Goal: Transaction & Acquisition: Purchase product/service

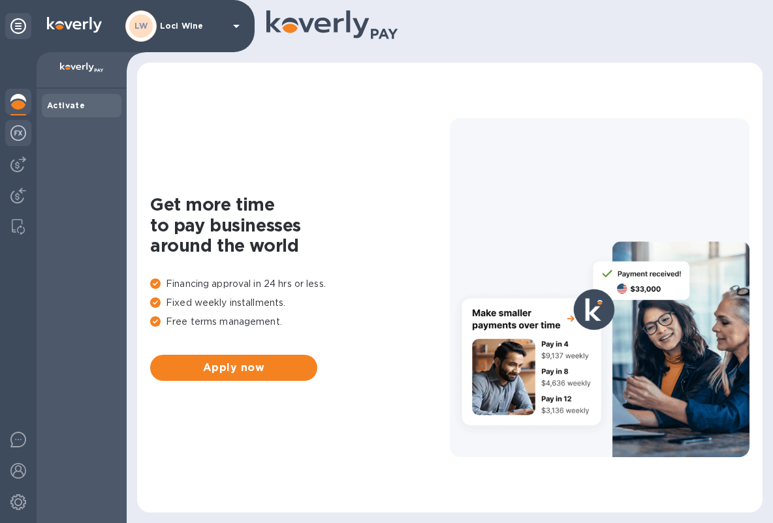
click at [22, 132] on img at bounding box center [18, 133] width 16 height 16
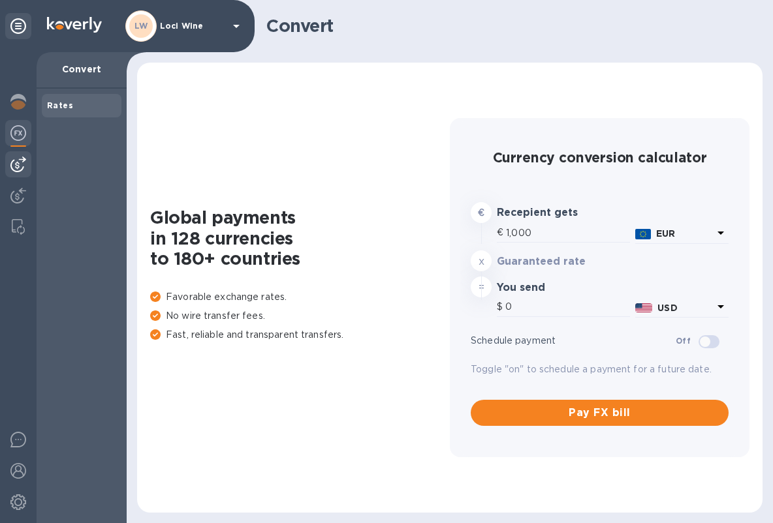
click at [21, 174] on div at bounding box center [18, 164] width 26 height 26
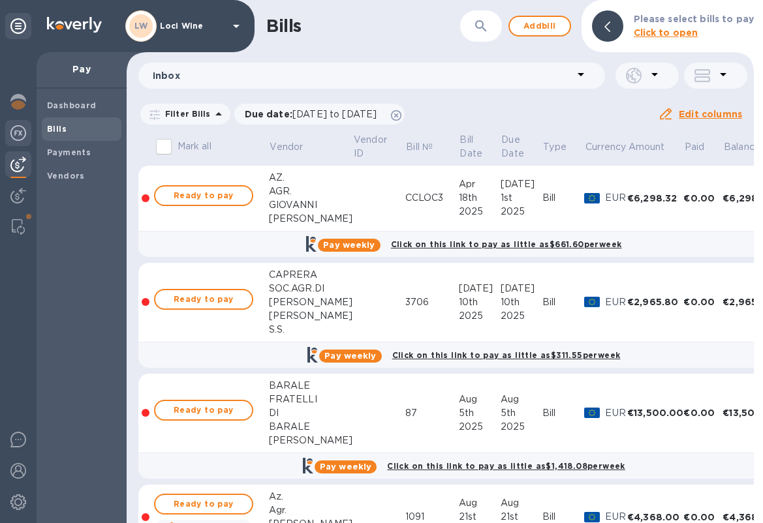
click at [29, 131] on div at bounding box center [18, 134] width 26 height 29
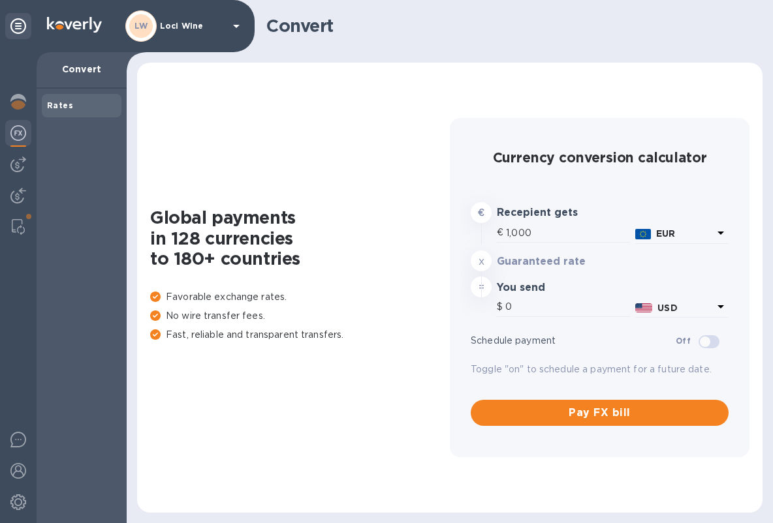
type input "1,172.9"
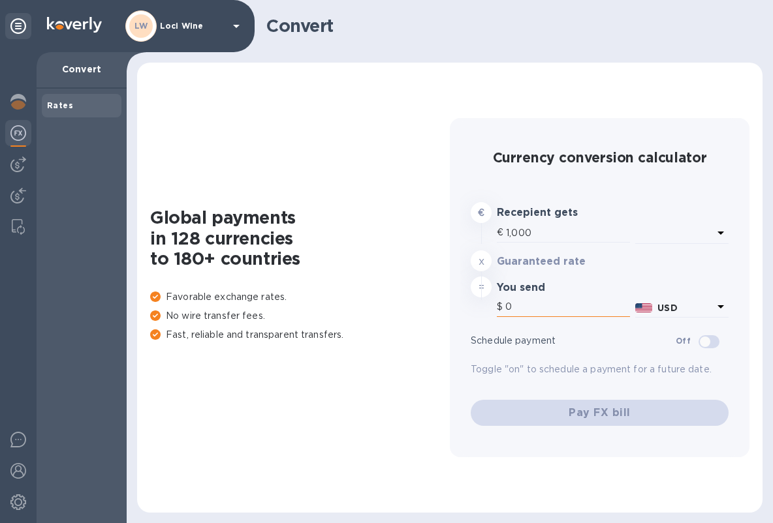
click at [549, 304] on input "0" at bounding box center [567, 308] width 125 height 20
type input "1,172.9"
click at [672, 241] on p "USD" at bounding box center [684, 234] width 57 height 14
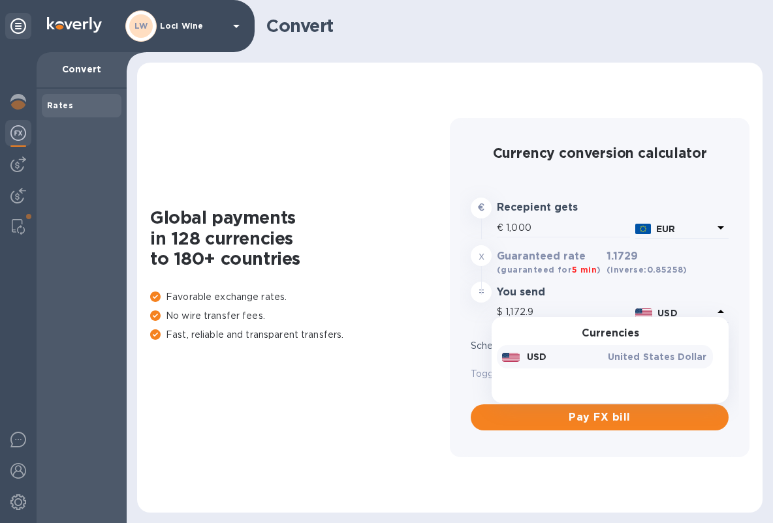
click at [419, 228] on h1 "Global payments in 128 currencies to 180+ countries" at bounding box center [300, 239] width 300 height 62
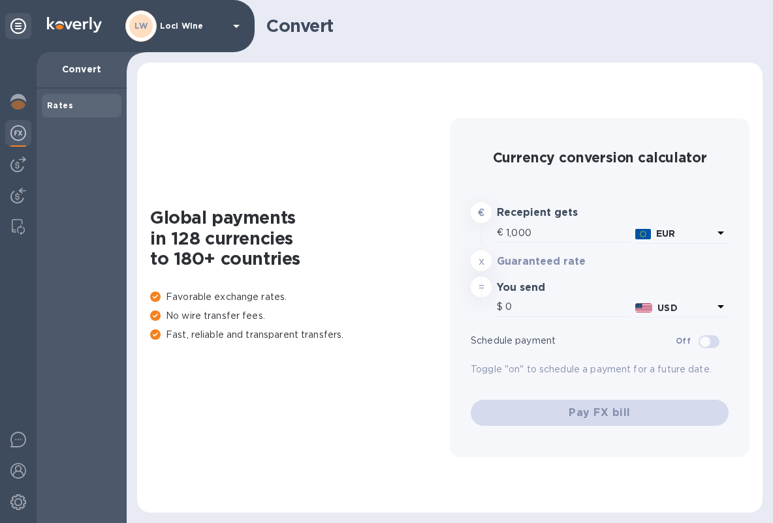
type input "1,172.9"
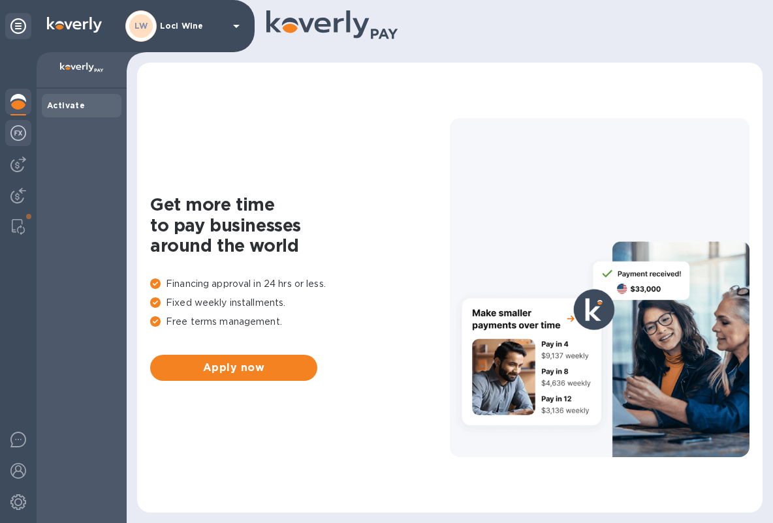
click at [13, 136] on img at bounding box center [18, 133] width 16 height 16
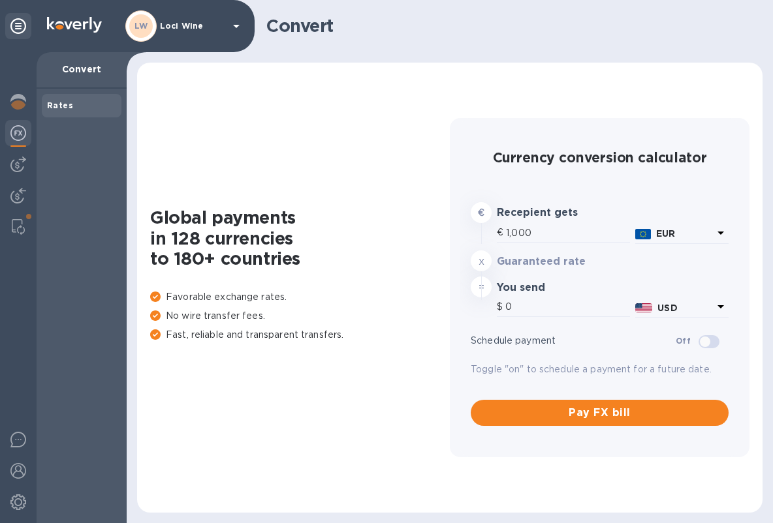
type input "1,172.6"
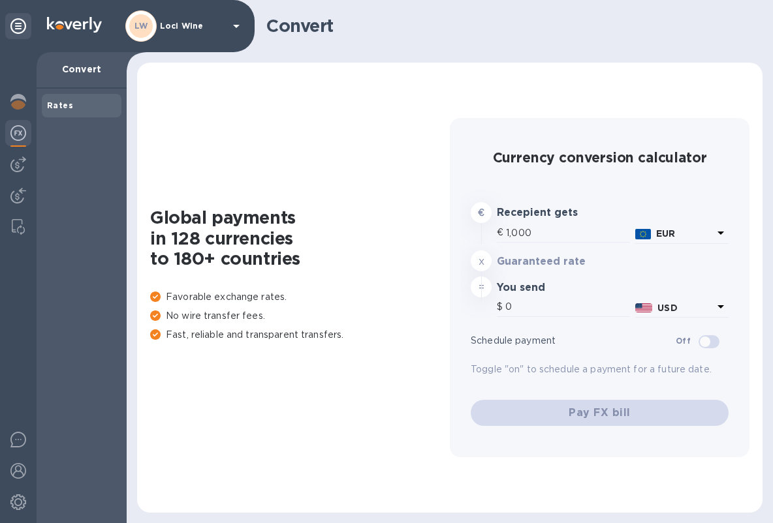
type input "1,172.9"
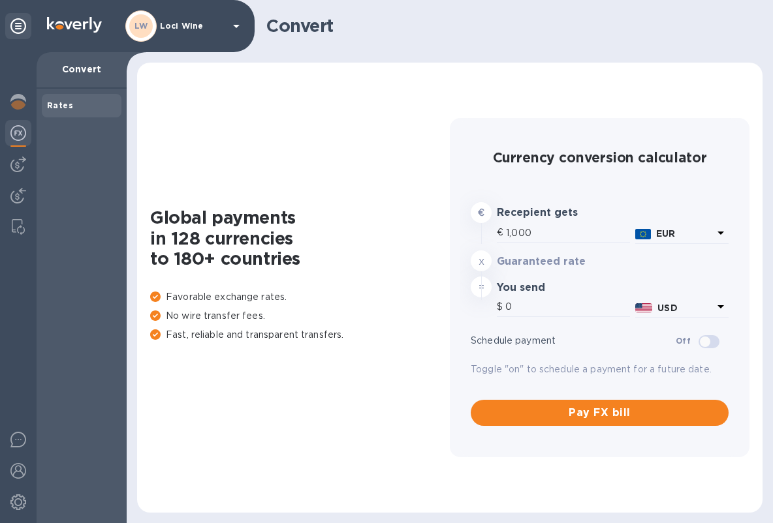
type input "1,173.1"
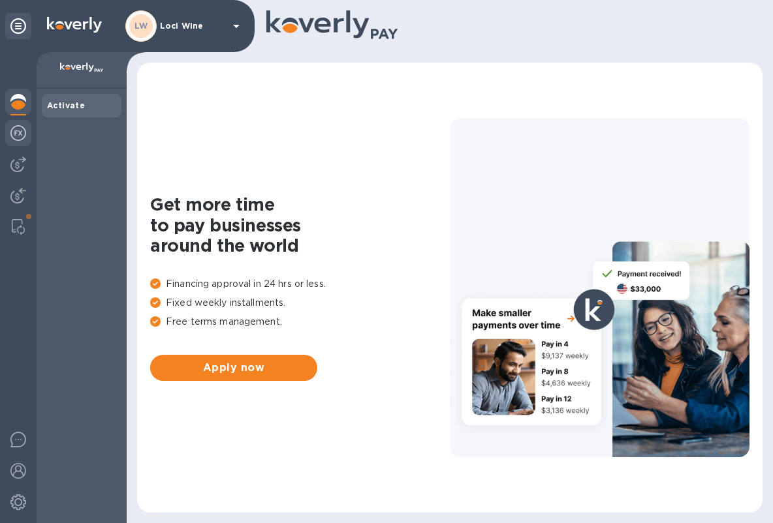
click at [9, 136] on div at bounding box center [18, 134] width 26 height 29
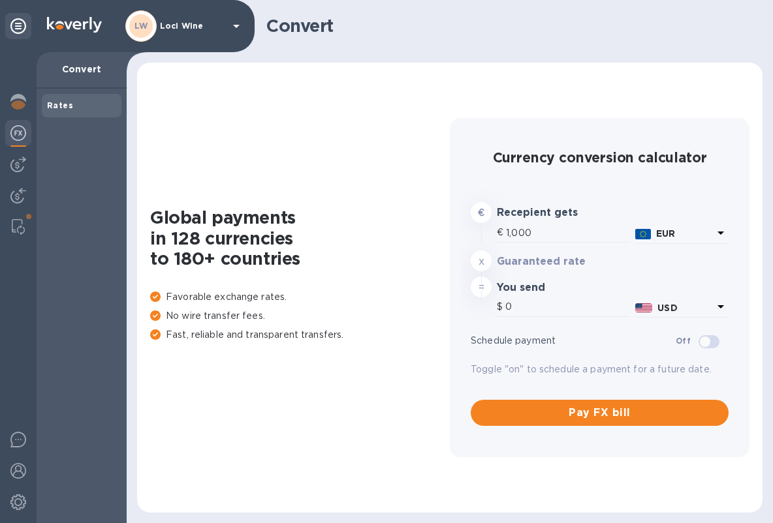
type input "1,172.9"
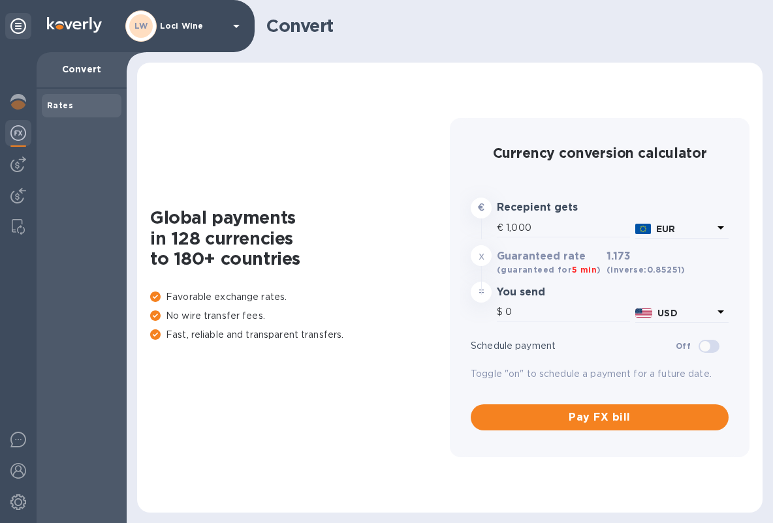
type input "1,173"
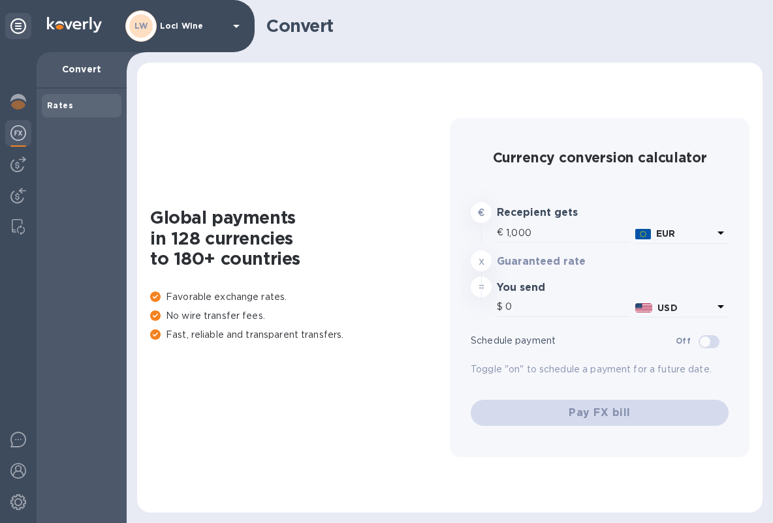
type input "1,172.9"
type input "1,172.5"
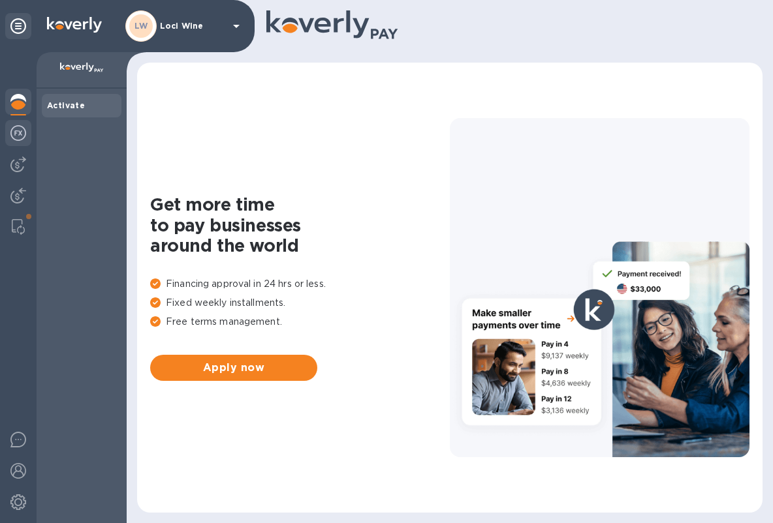
click at [21, 134] on img at bounding box center [18, 133] width 16 height 16
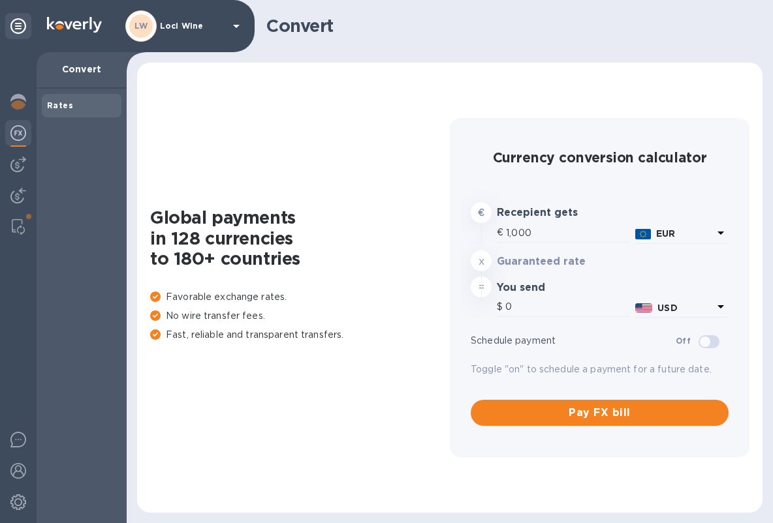
type input "1,172"
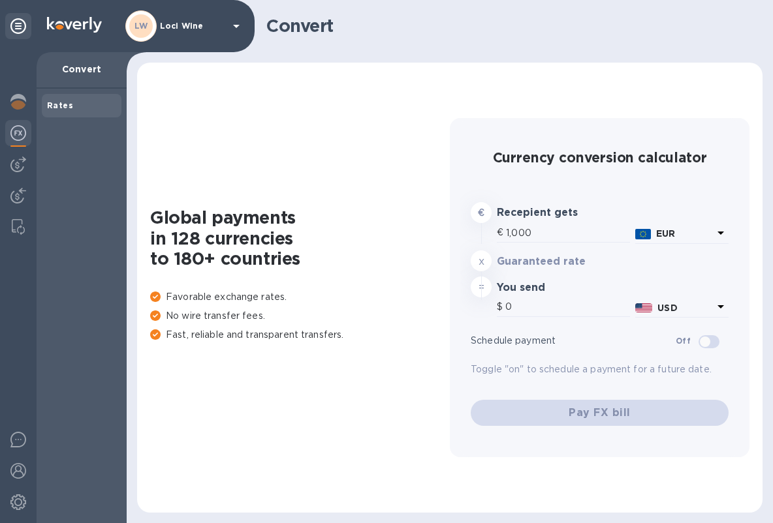
type input "1,172"
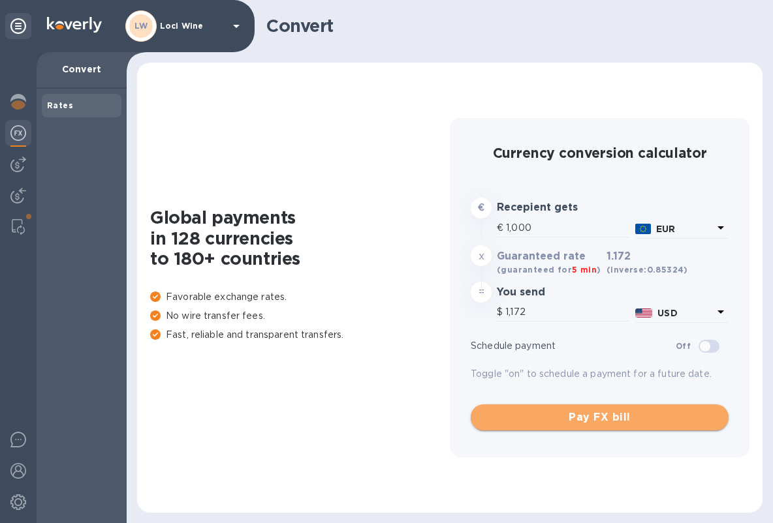
click at [571, 415] on span "Pay FX bill" at bounding box center [599, 418] width 237 height 16
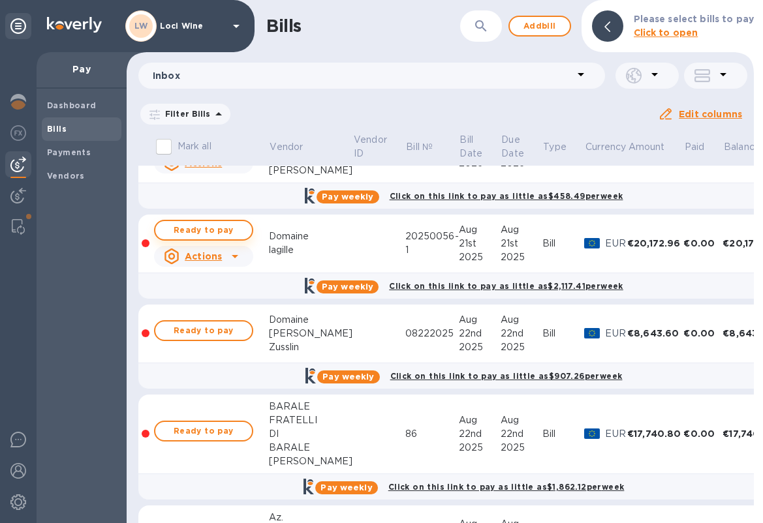
scroll to position [374, 0]
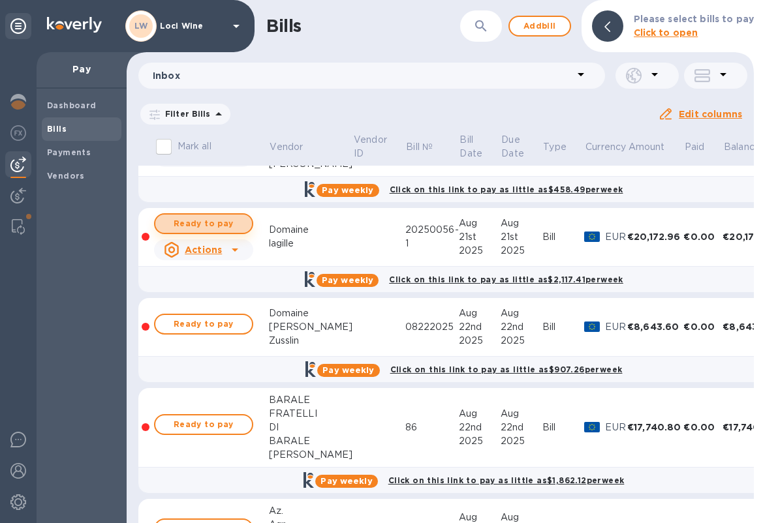
click at [213, 225] on span "Ready to pay" at bounding box center [204, 224] width 76 height 16
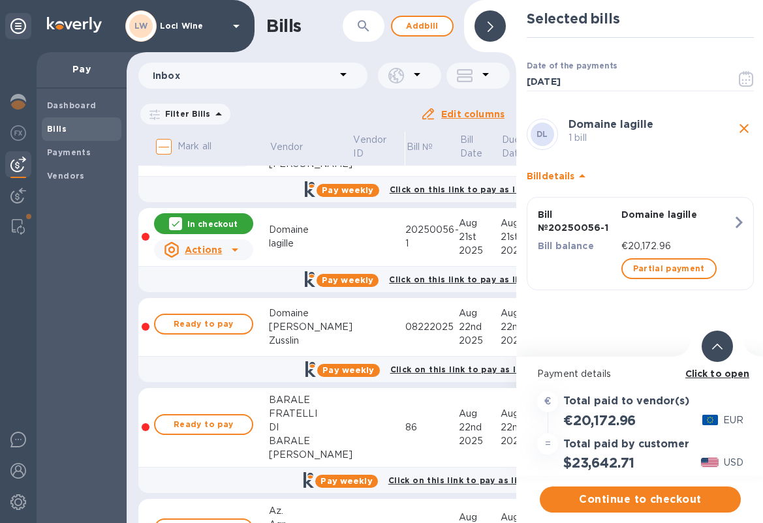
scroll to position [10, 0]
click at [627, 492] on span "Continue to checkout" at bounding box center [640, 500] width 180 height 16
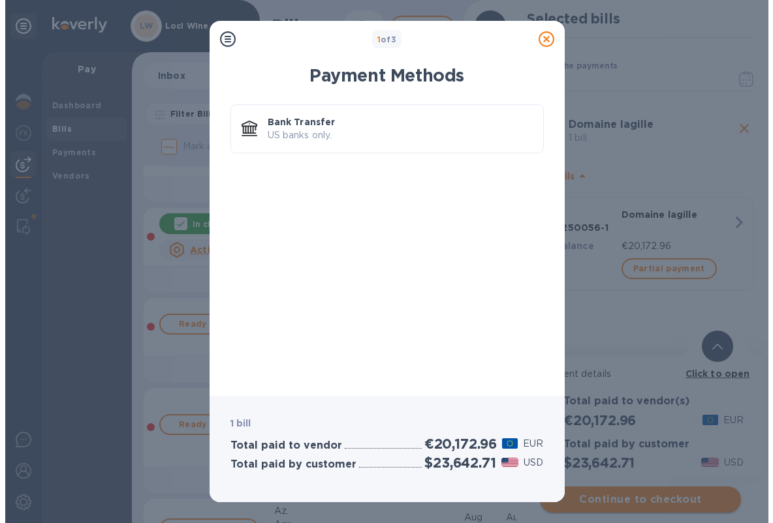
scroll to position [0, 0]
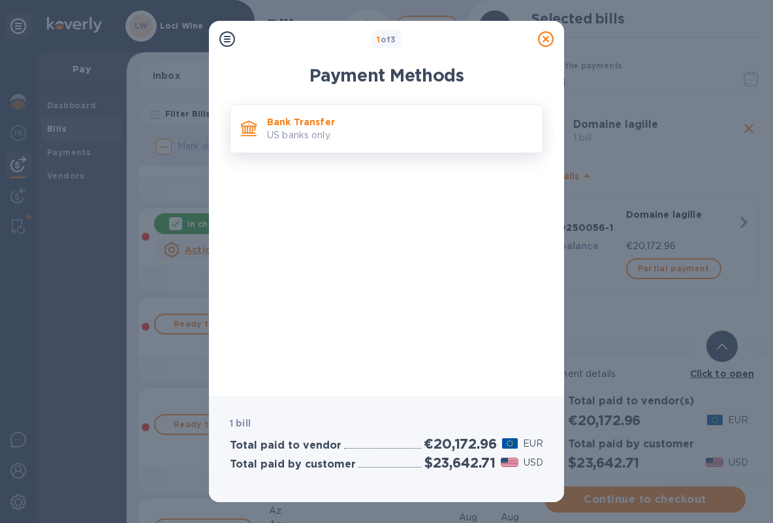
click at [342, 129] on p "US banks only." at bounding box center [399, 136] width 265 height 14
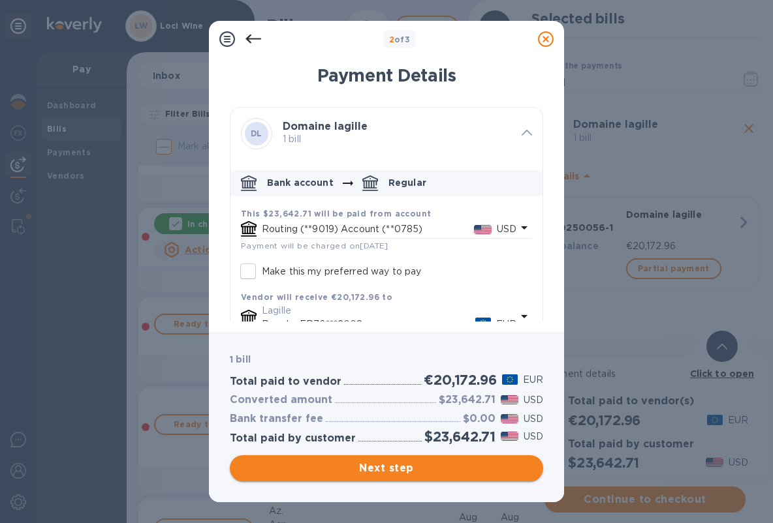
click at [395, 467] on span "Next step" at bounding box center [386, 469] width 292 height 16
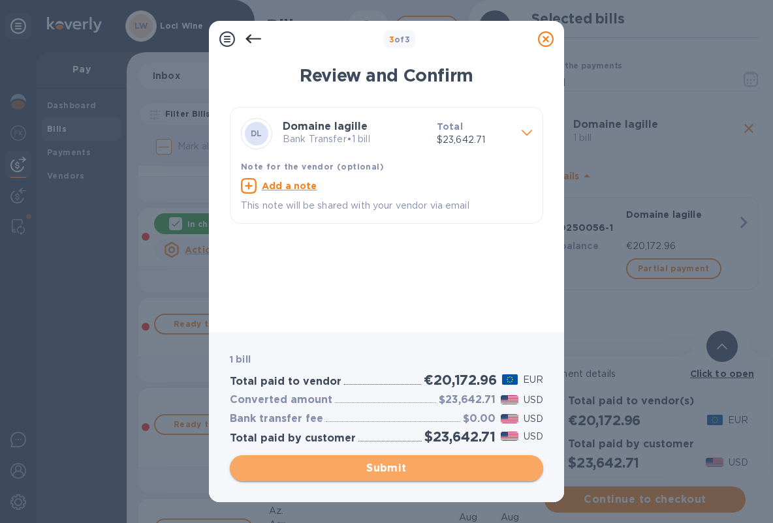
click at [381, 471] on span "Submit" at bounding box center [386, 469] width 292 height 16
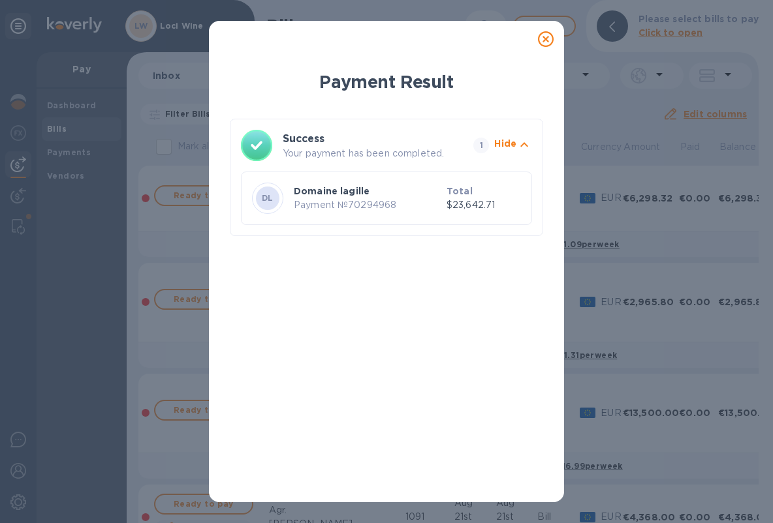
click at [542, 40] on icon at bounding box center [546, 39] width 16 height 16
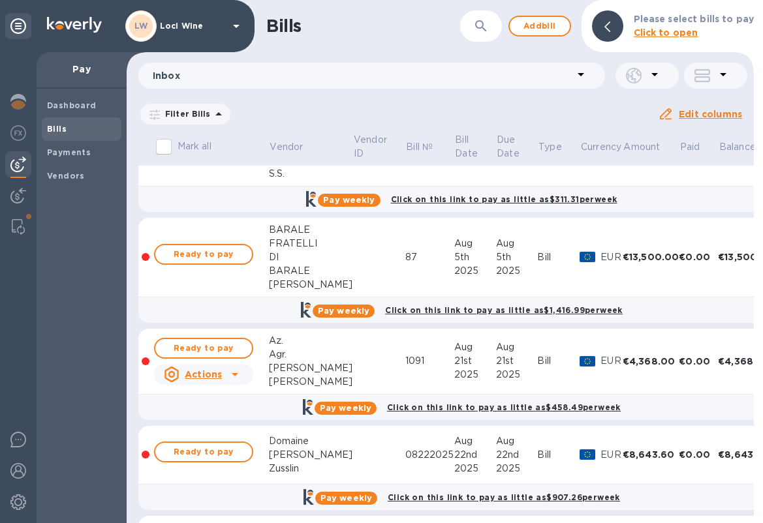
scroll to position [10, 0]
click at [16, 131] on div at bounding box center [18, 134] width 26 height 29
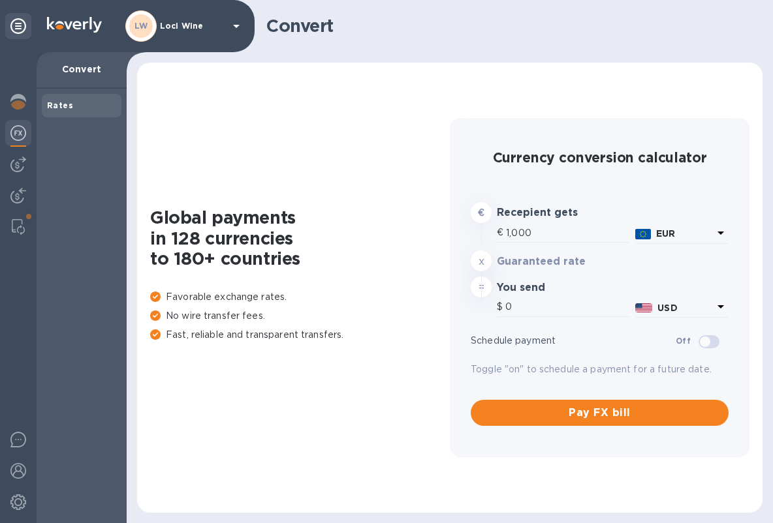
type input "1,171.4"
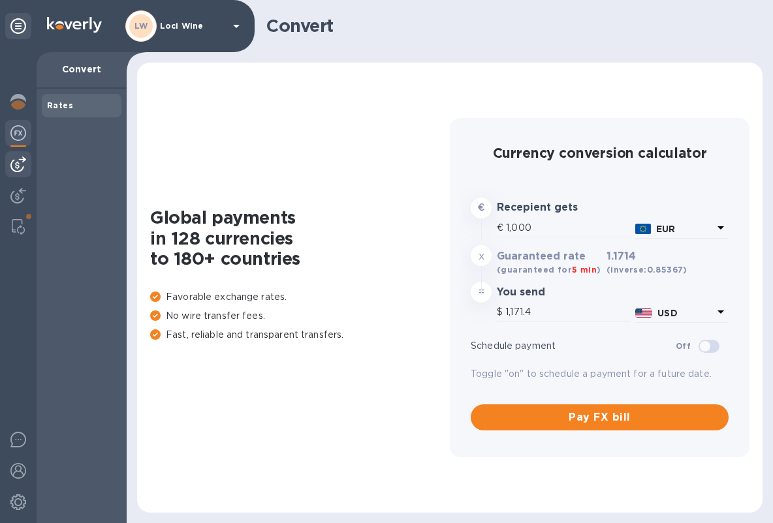
click at [17, 161] on img at bounding box center [18, 165] width 16 height 16
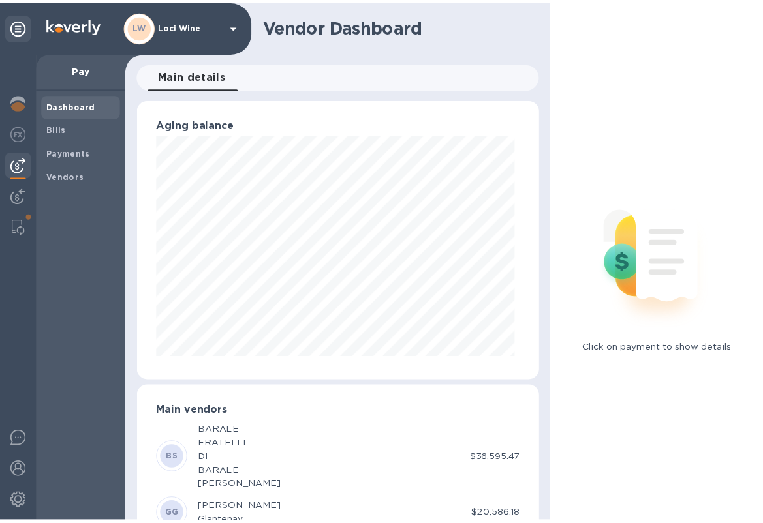
scroll to position [282, 402]
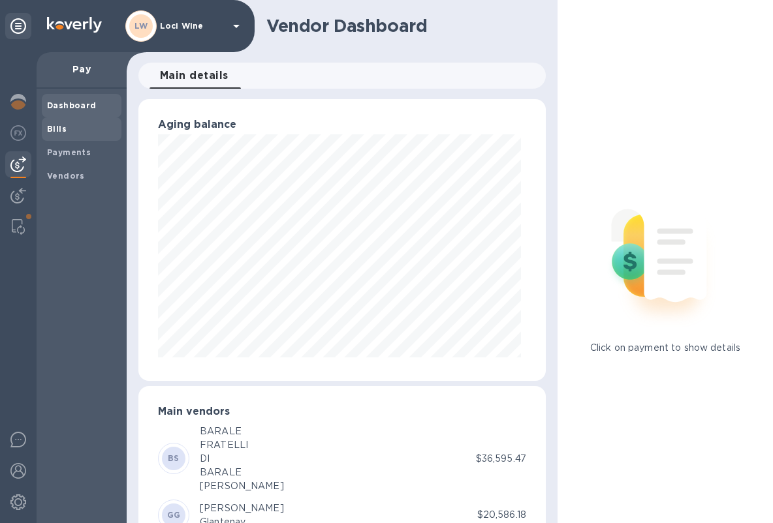
click at [63, 134] on span "Bills" at bounding box center [57, 129] width 20 height 13
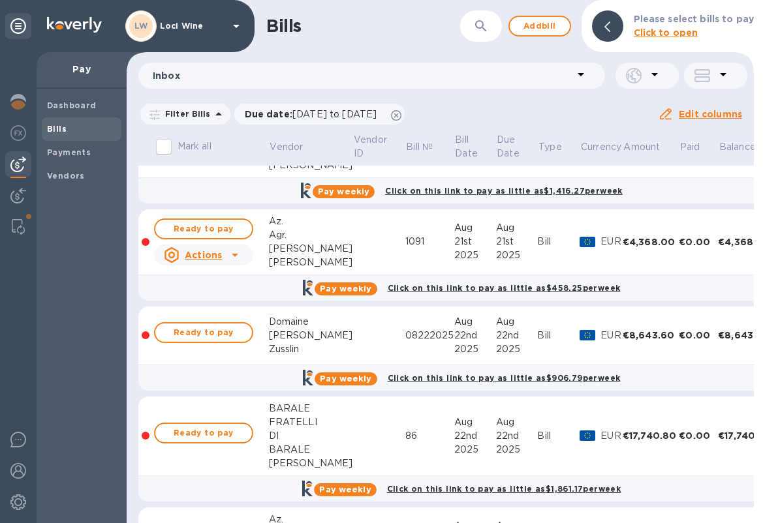
scroll to position [278, 0]
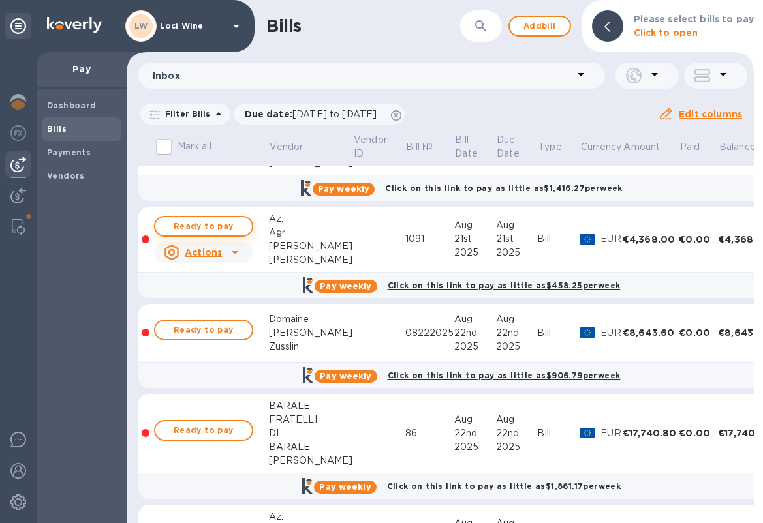
click at [202, 219] on span "Ready to pay" at bounding box center [204, 227] width 76 height 16
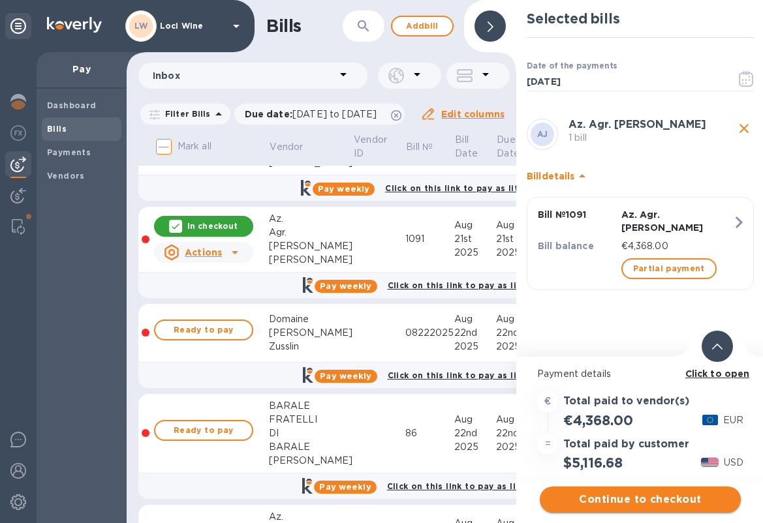
click at [597, 492] on span "Continue to checkout" at bounding box center [640, 500] width 180 height 16
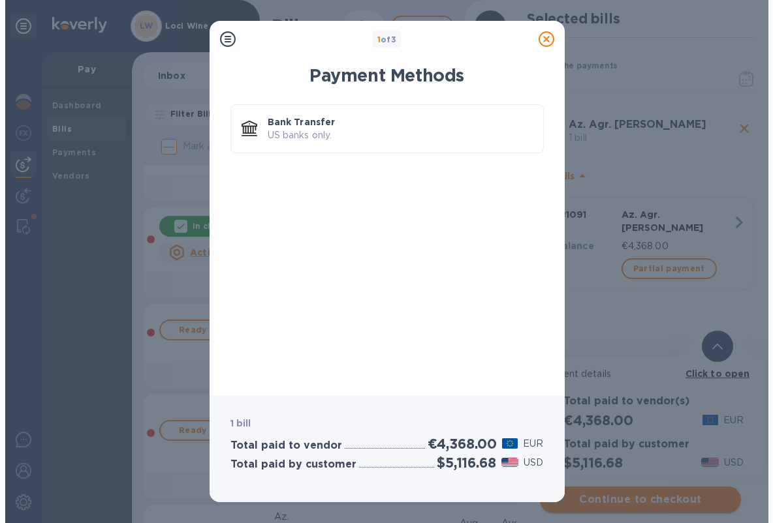
scroll to position [0, 0]
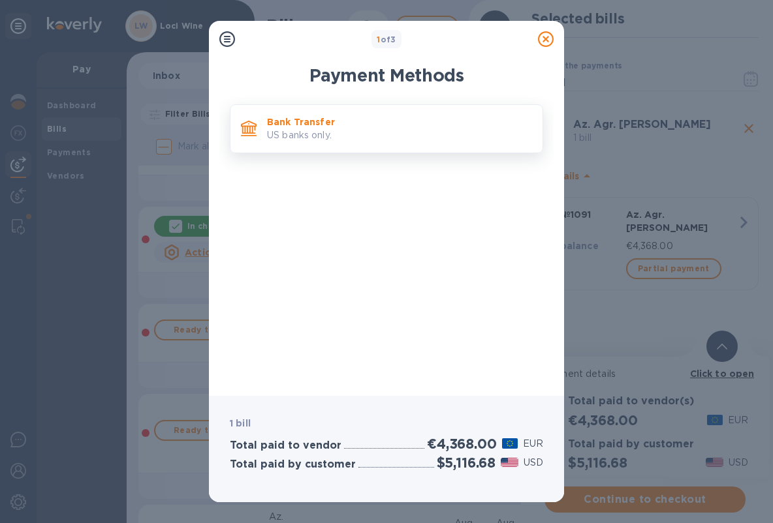
click at [379, 146] on div "Bank Transfer US banks only." at bounding box center [399, 128] width 275 height 37
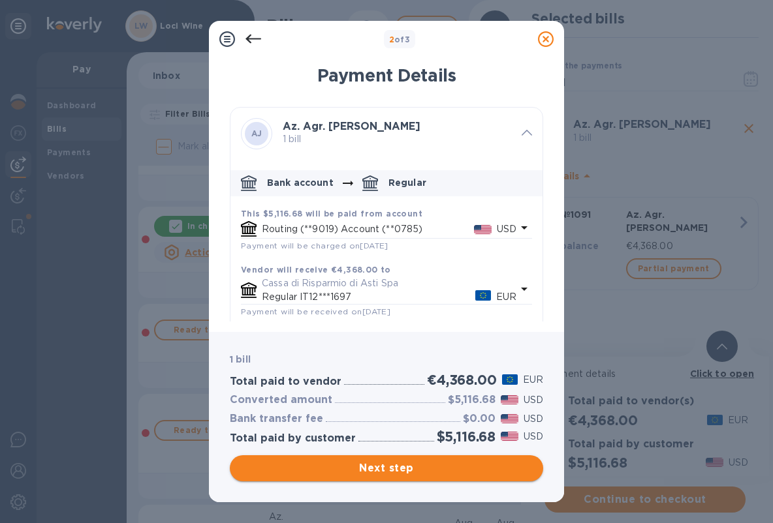
click at [377, 471] on span "Next step" at bounding box center [386, 469] width 292 height 16
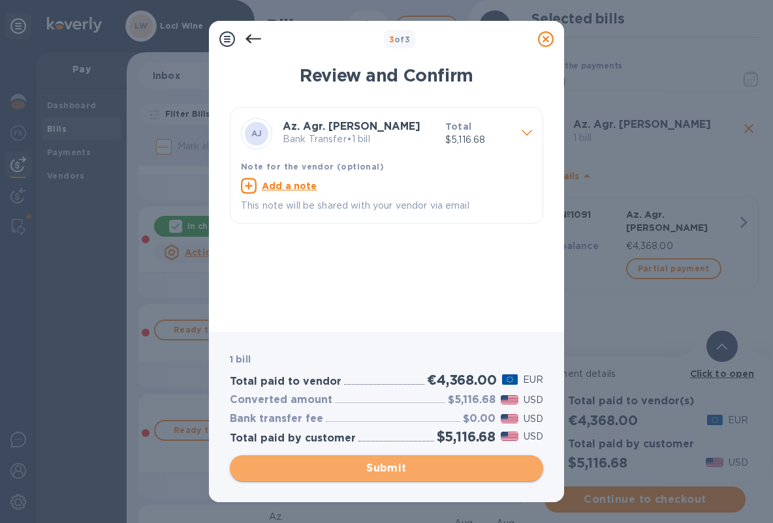
click at [367, 465] on span "Submit" at bounding box center [386, 469] width 292 height 16
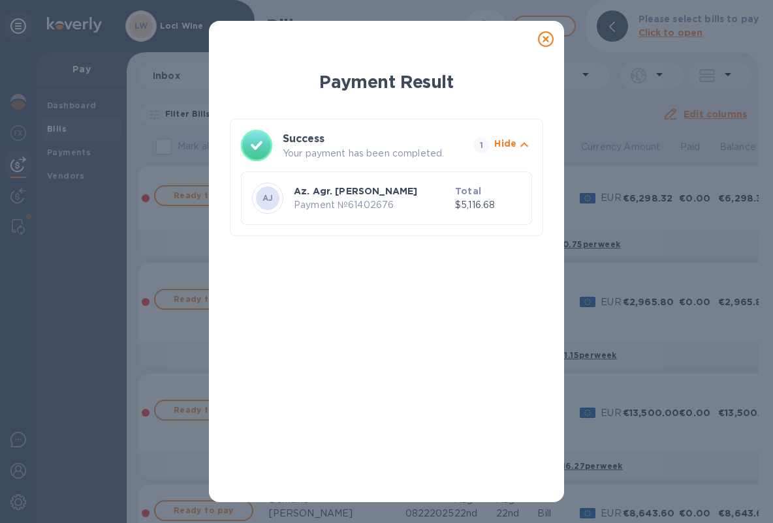
click at [548, 42] on icon at bounding box center [546, 39] width 16 height 16
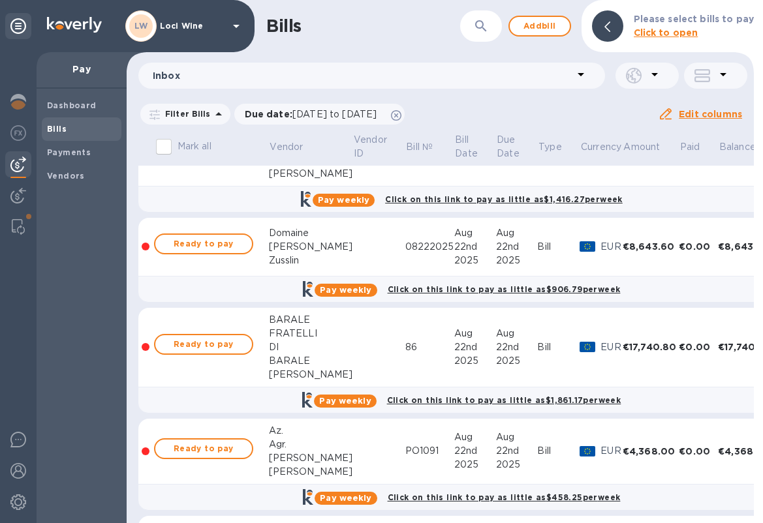
scroll to position [257, 0]
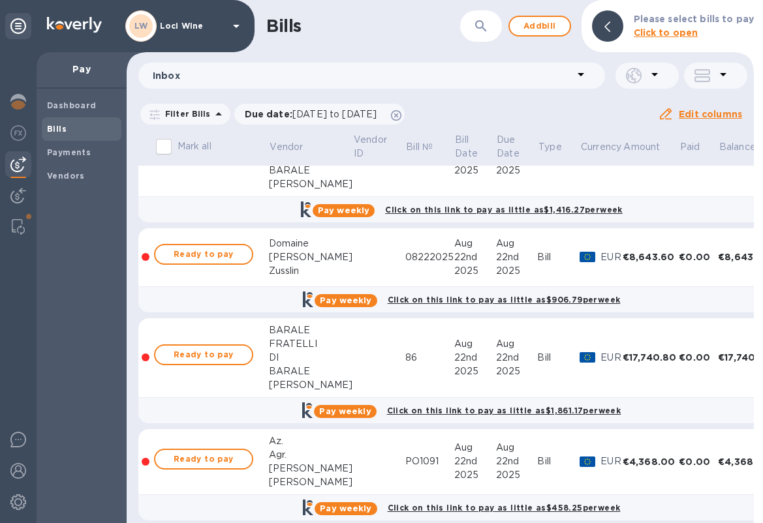
click at [4, 126] on div at bounding box center [18, 287] width 37 height 471
click at [6, 126] on div at bounding box center [18, 134] width 26 height 29
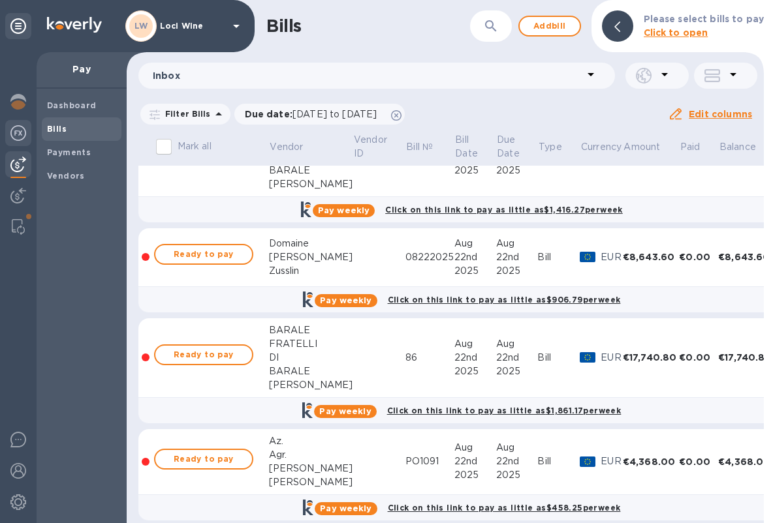
click at [6, 126] on div at bounding box center [18, 134] width 26 height 29
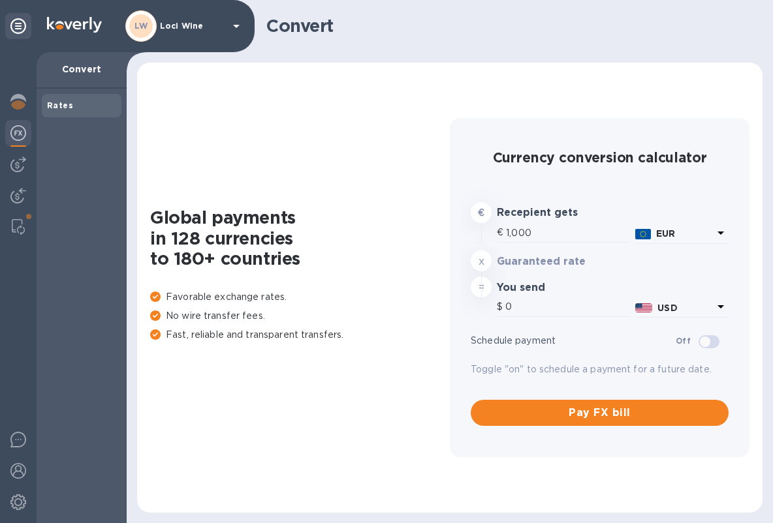
type input "1,170.9"
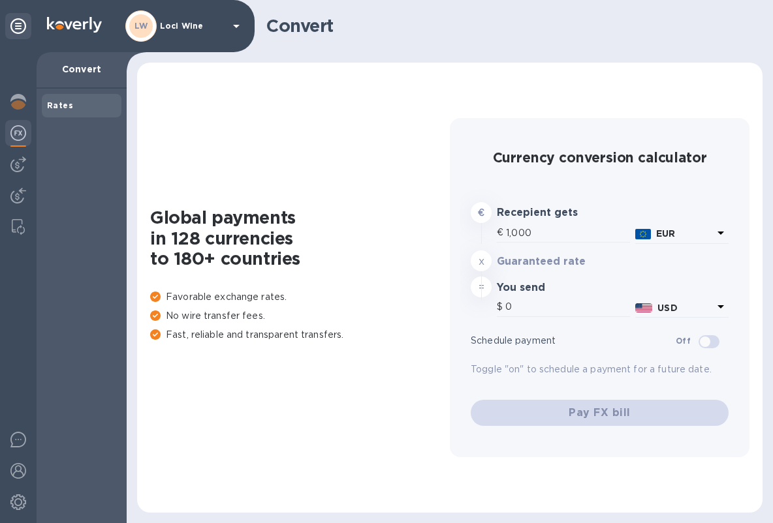
type input "1,170.9"
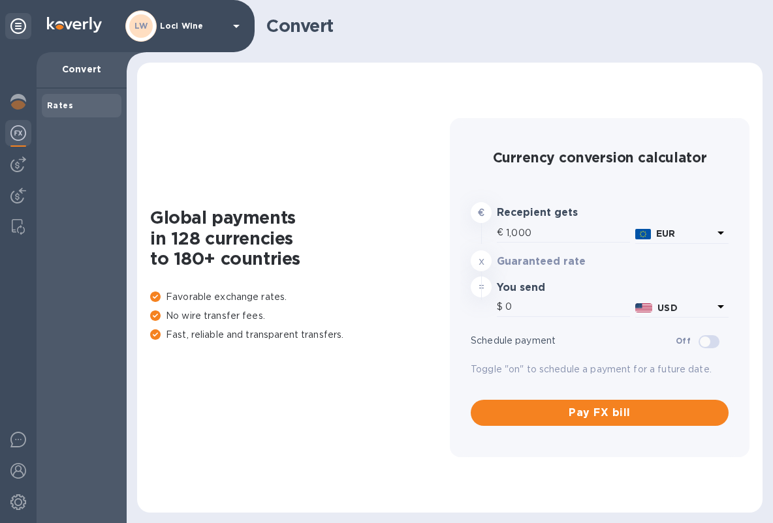
type input "1,170.9"
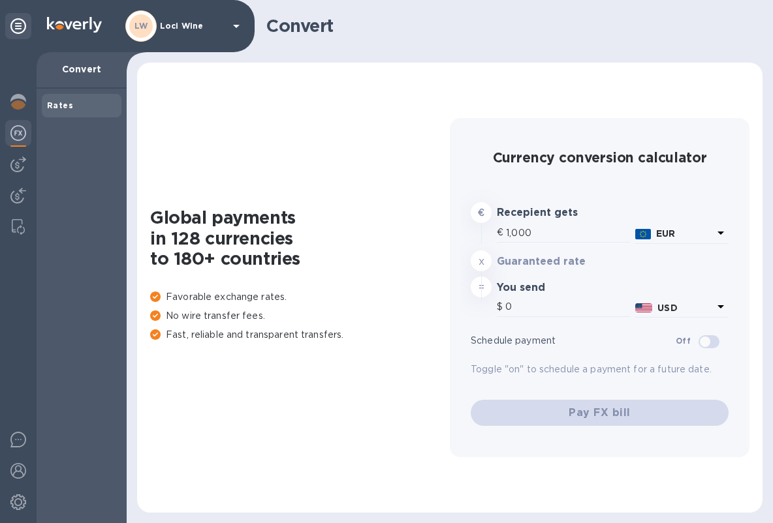
type input "1,170.9"
type input "1,170.6"
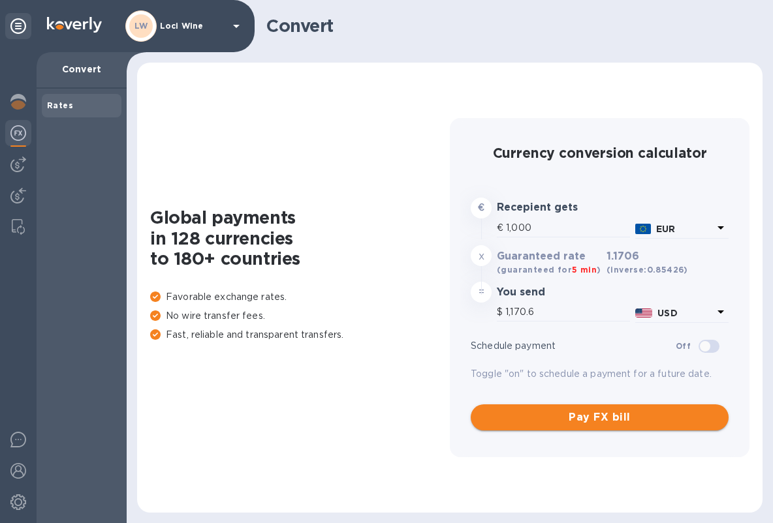
click at [568, 413] on span "Pay FX bill" at bounding box center [599, 418] width 237 height 16
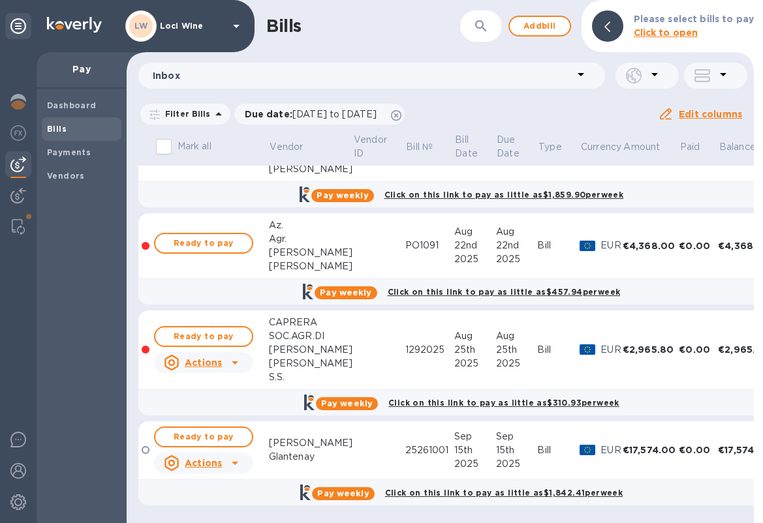
scroll to position [10, 0]
click at [188, 429] on span "Ready to pay" at bounding box center [204, 437] width 76 height 16
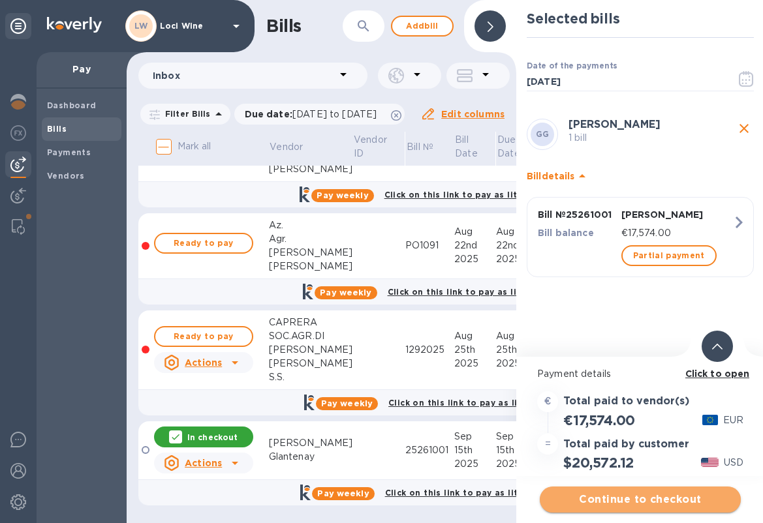
click at [604, 493] on span "Continue to checkout" at bounding box center [640, 500] width 180 height 16
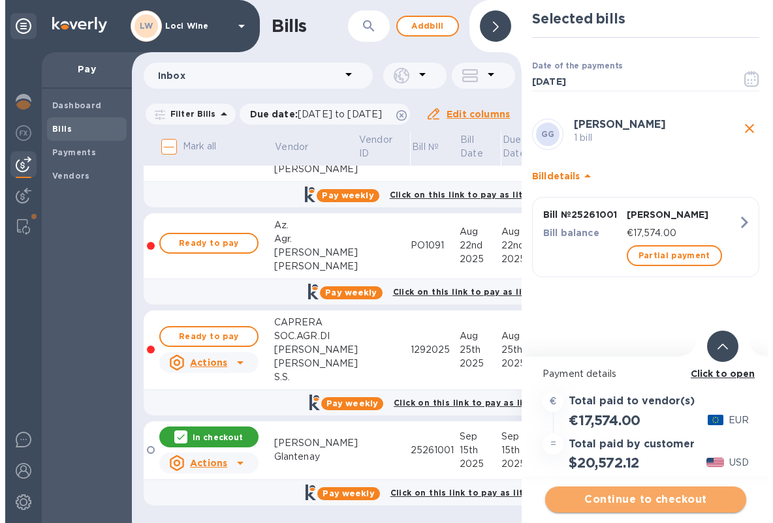
scroll to position [0, 0]
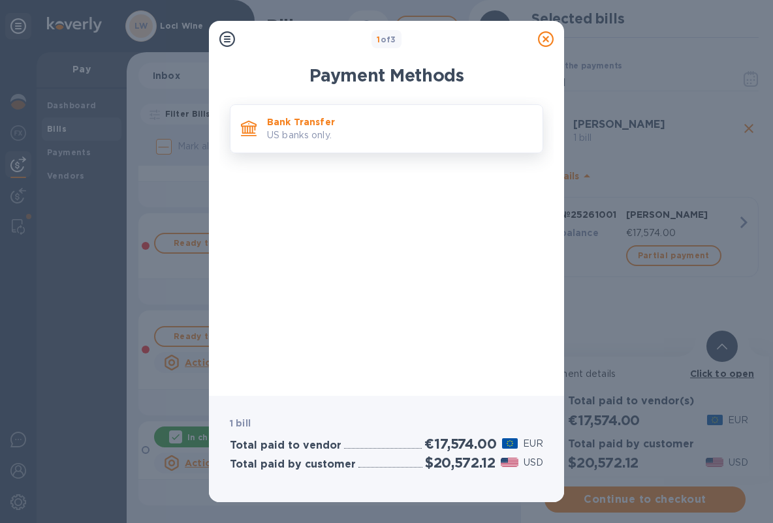
click at [348, 129] on p "US banks only." at bounding box center [399, 136] width 265 height 14
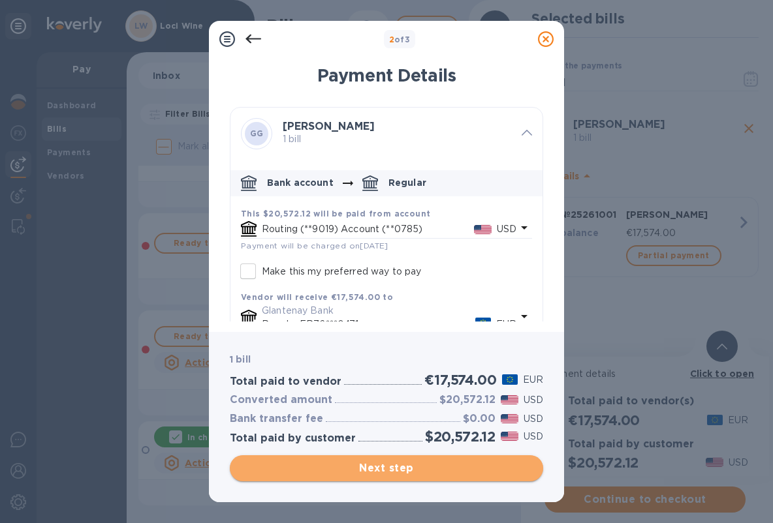
click at [422, 471] on span "Next step" at bounding box center [386, 469] width 292 height 16
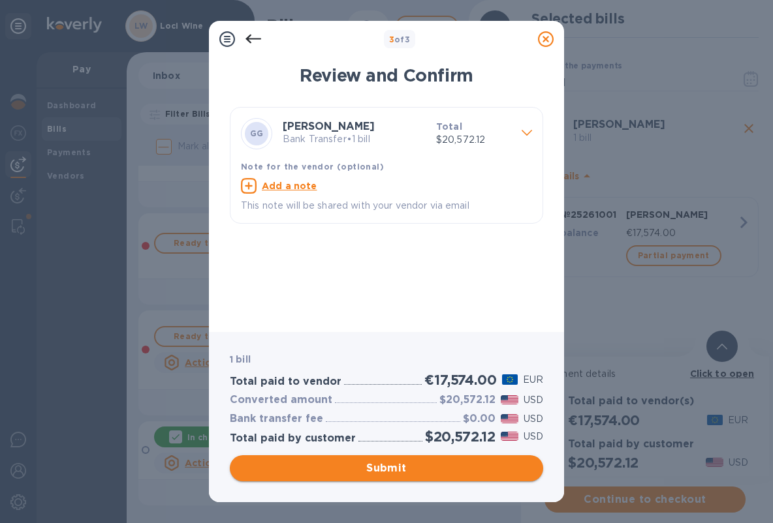
click at [367, 471] on span "Submit" at bounding box center [386, 469] width 292 height 16
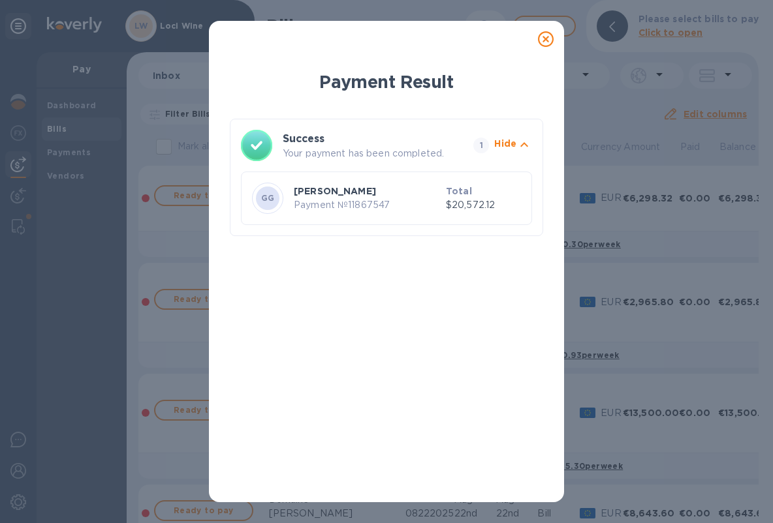
click at [547, 39] on icon at bounding box center [546, 39] width 16 height 16
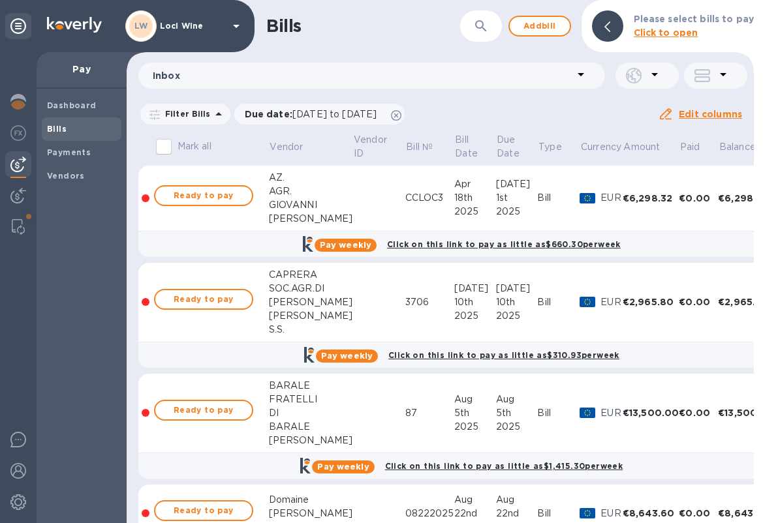
click at [15, 18] on div at bounding box center [18, 26] width 26 height 26
click at [23, 44] on div "LW Loci Wine" at bounding box center [127, 26] width 255 height 52
click at [159, 148] on input "Mark all" at bounding box center [163, 146] width 27 height 27
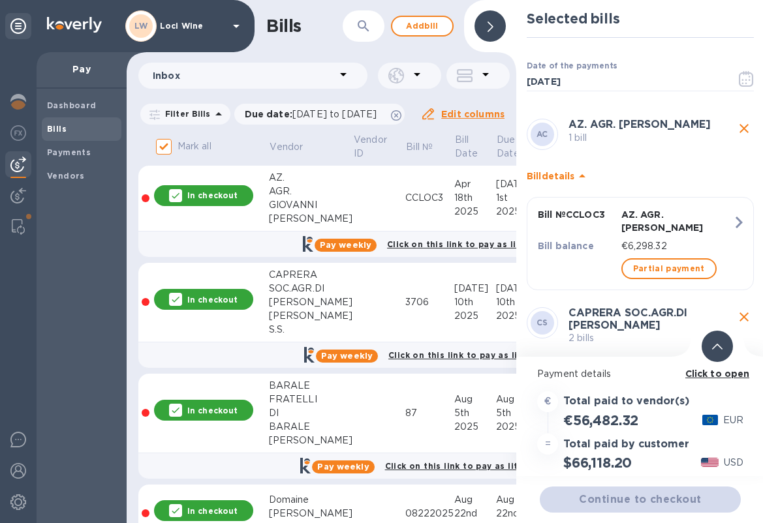
click at [162, 161] on input "Mark all" at bounding box center [163, 146] width 27 height 27
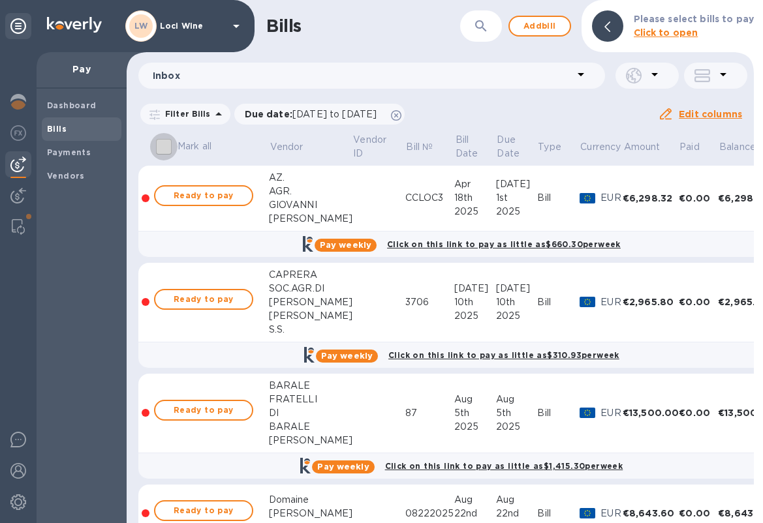
click at [162, 149] on input "Mark all" at bounding box center [163, 146] width 27 height 27
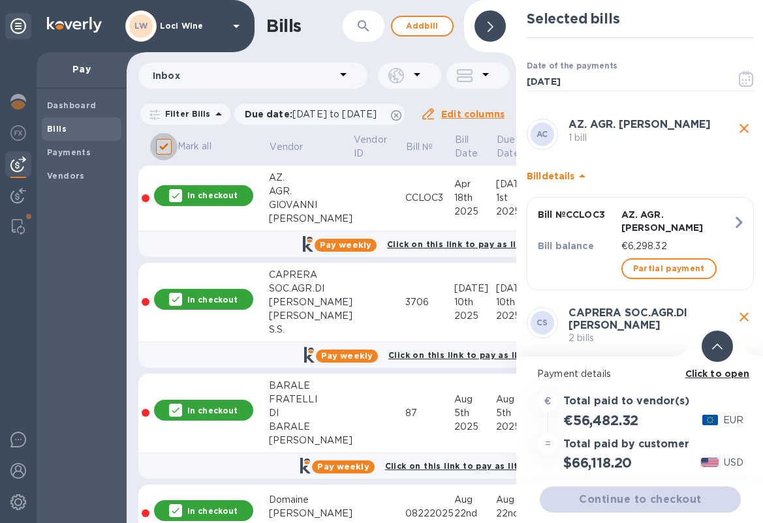
click at [164, 161] on input "Mark all" at bounding box center [163, 146] width 27 height 27
checkbox input "false"
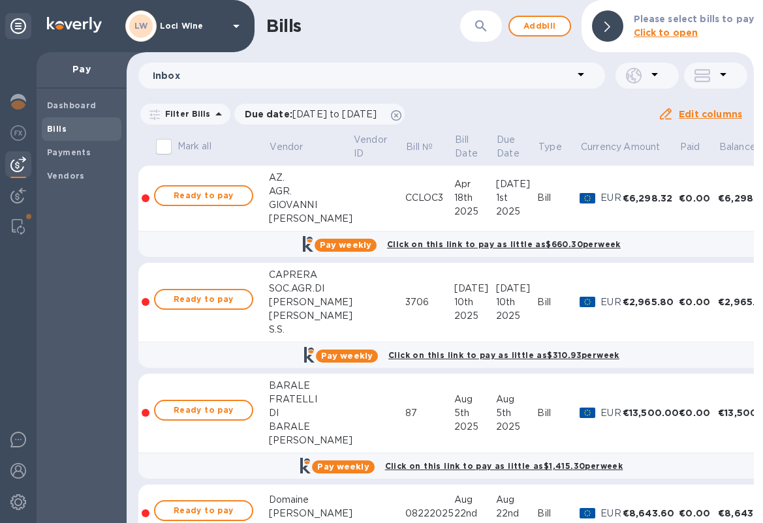
click at [138, 140] on th at bounding box center [145, 149] width 14 height 34
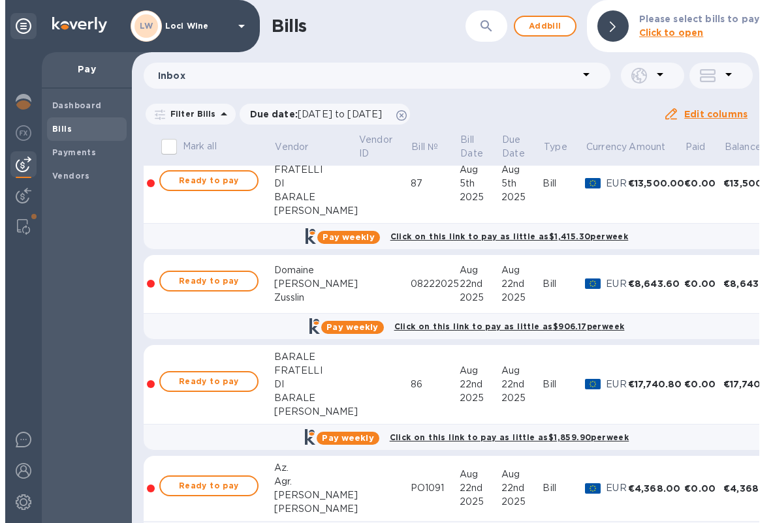
scroll to position [114, 0]
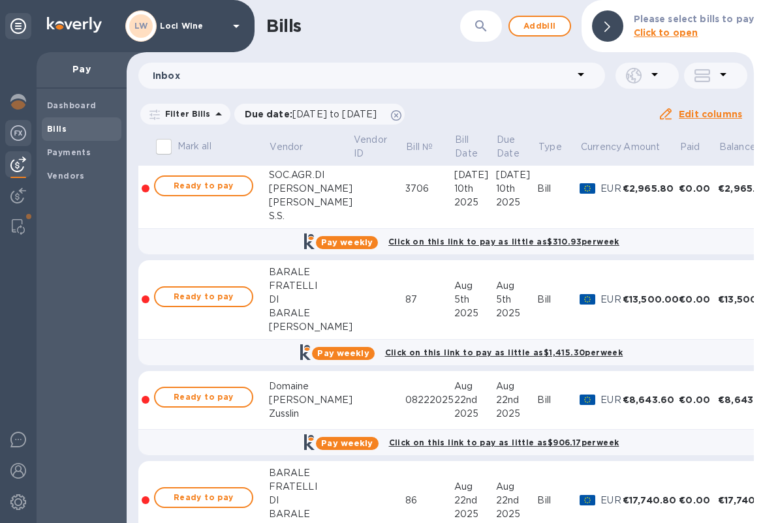
click at [14, 127] on img at bounding box center [18, 133] width 16 height 16
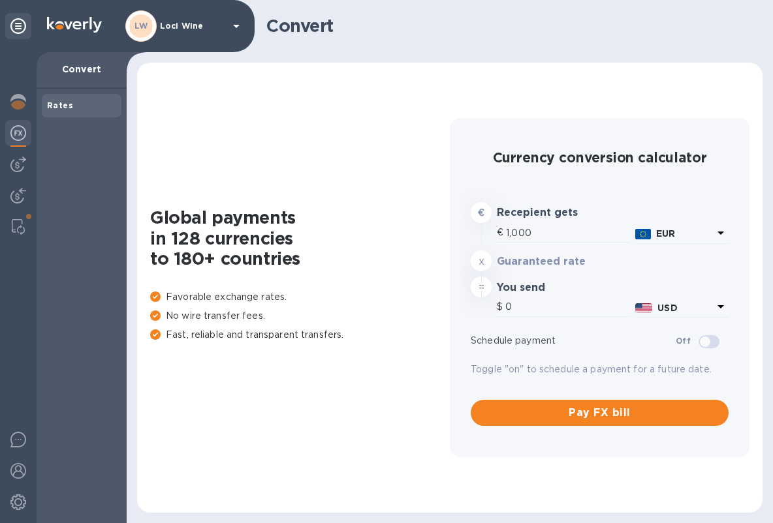
type input "1,170.6"
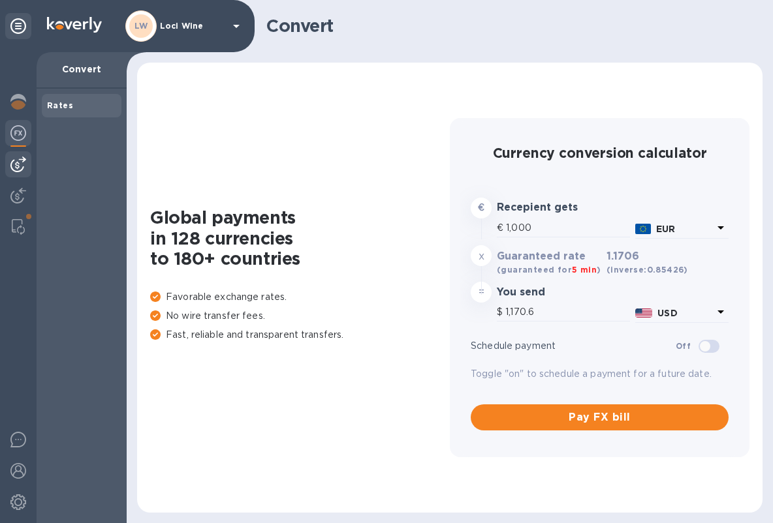
click at [20, 168] on img at bounding box center [18, 165] width 16 height 16
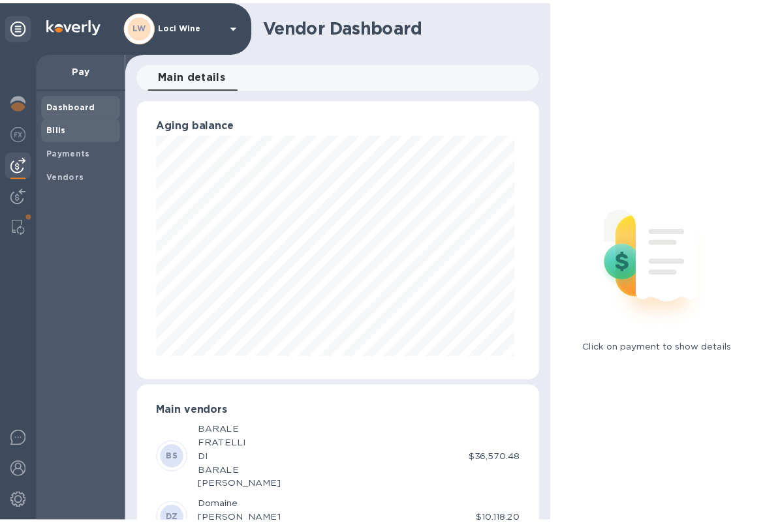
scroll to position [282, 402]
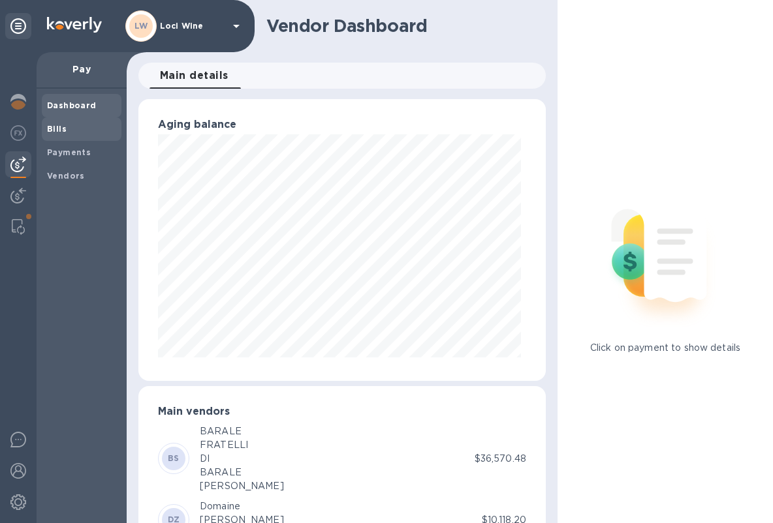
click at [53, 131] on b "Bills" at bounding box center [57, 129] width 20 height 10
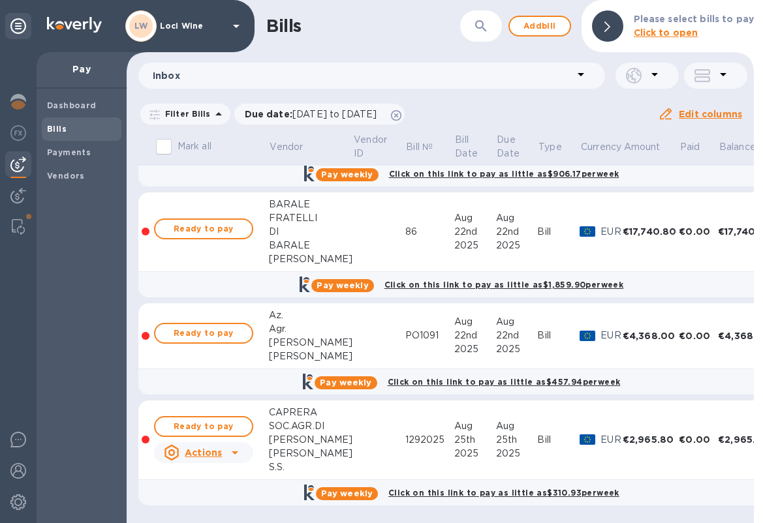
scroll to position [10, 0]
click at [192, 419] on span "Ready to pay" at bounding box center [204, 427] width 76 height 16
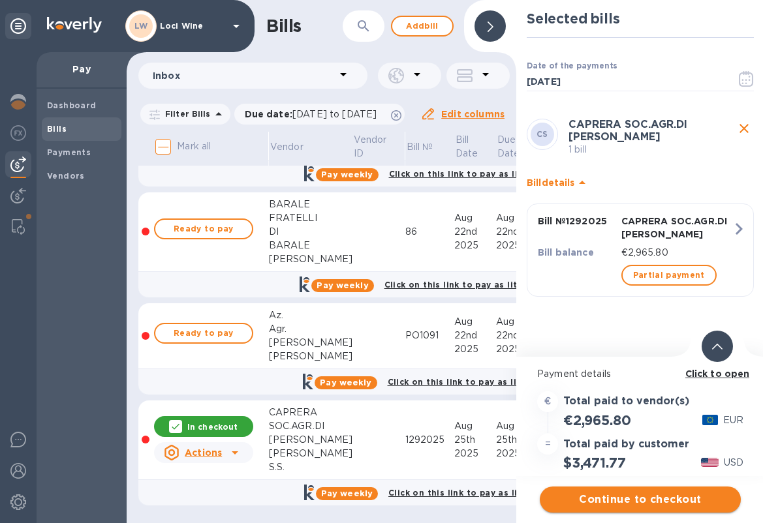
click at [604, 492] on span "Continue to checkout" at bounding box center [640, 500] width 180 height 16
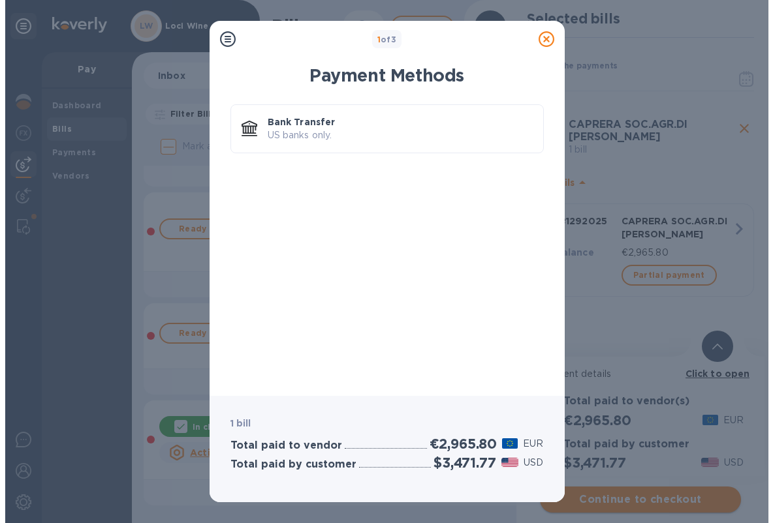
scroll to position [0, 0]
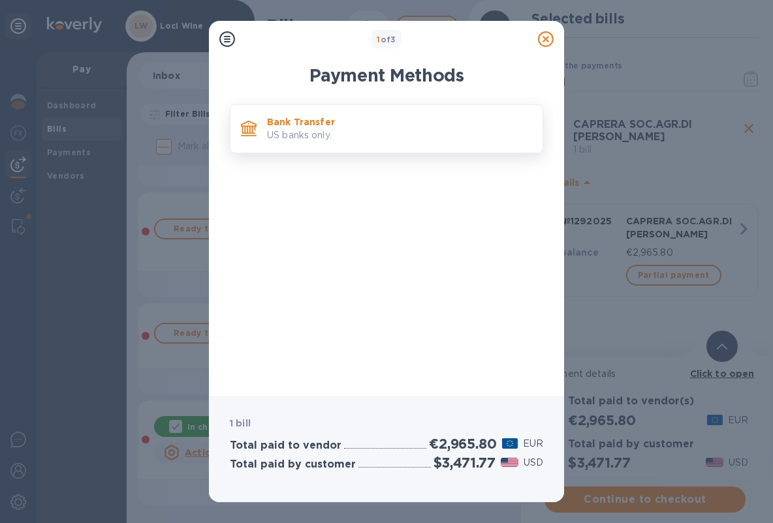
click at [335, 131] on p "US banks only." at bounding box center [399, 136] width 265 height 14
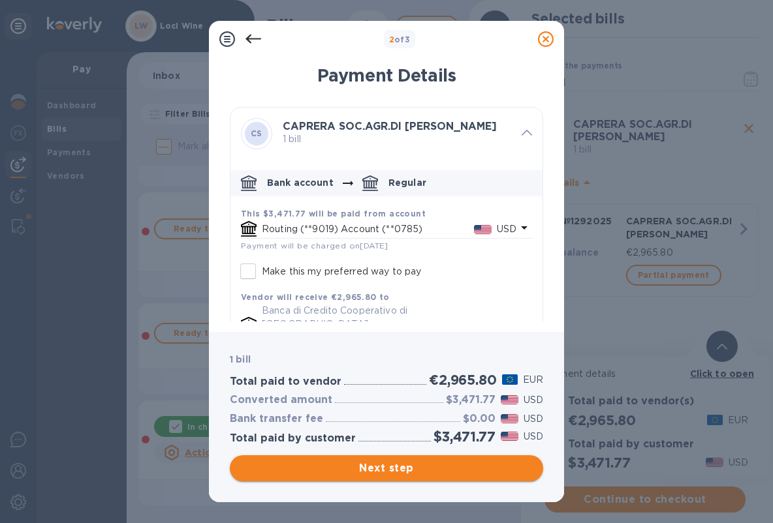
click at [396, 464] on span "Next step" at bounding box center [386, 469] width 292 height 16
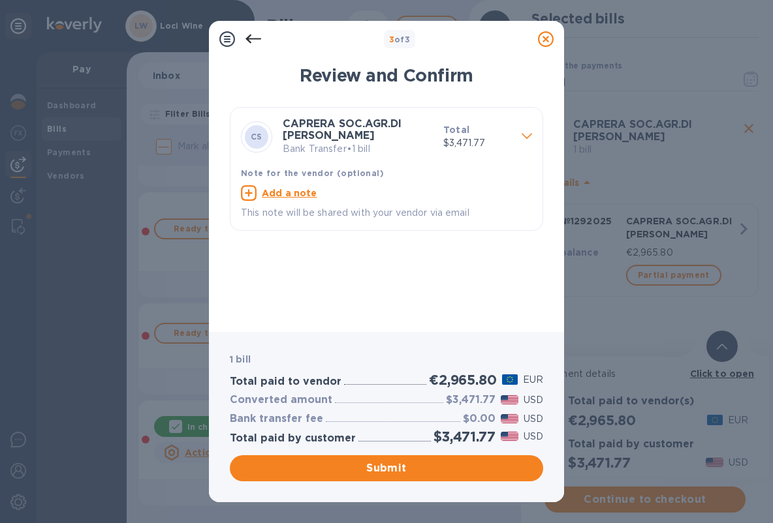
click at [292, 193] on u "Add a note" at bounding box center [289, 193] width 55 height 10
click at [297, 195] on textarea at bounding box center [376, 194] width 270 height 10
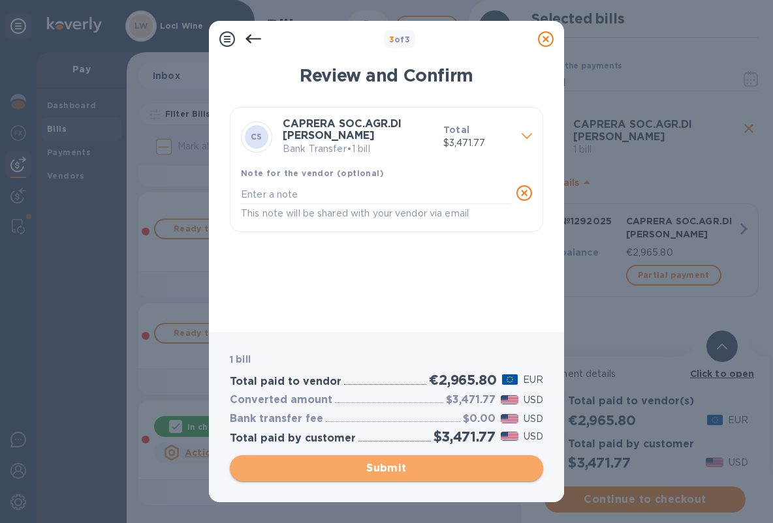
click at [346, 462] on span "Submit" at bounding box center [386, 469] width 292 height 16
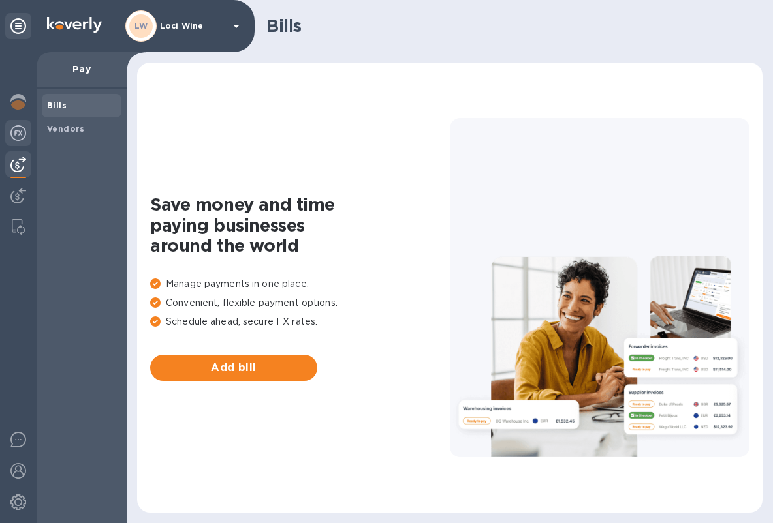
click at [21, 136] on img at bounding box center [18, 133] width 16 height 16
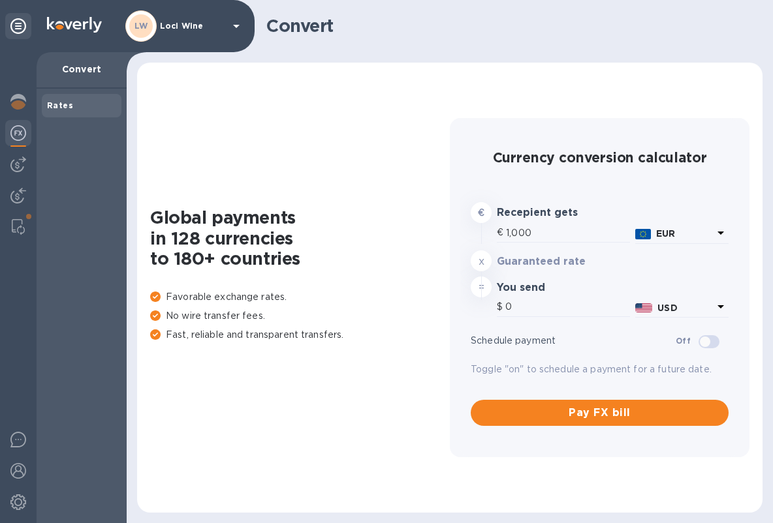
type input "1,169"
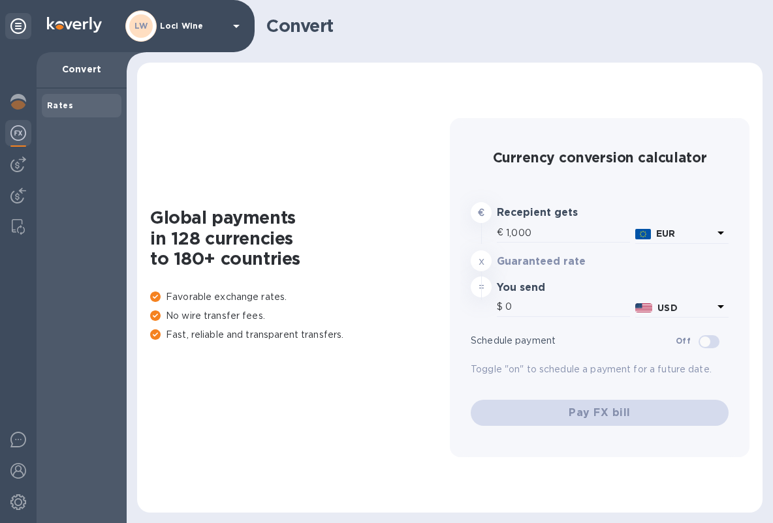
type input "1,169"
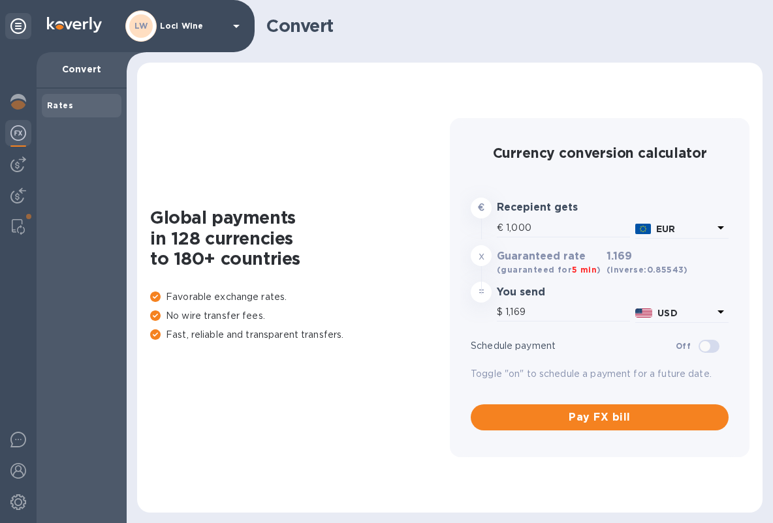
click at [25, 122] on div at bounding box center [18, 134] width 26 height 29
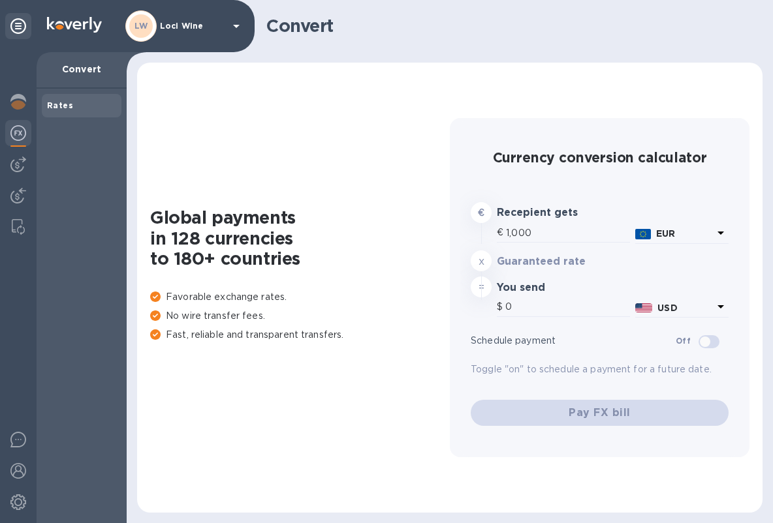
type input "1,169"
